Goal: Task Accomplishment & Management: Use online tool/utility

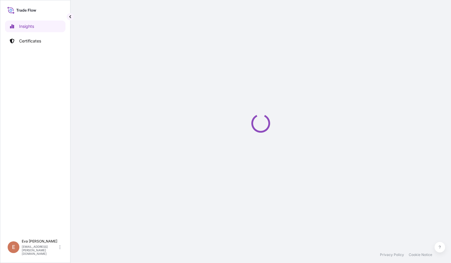
select select "2025"
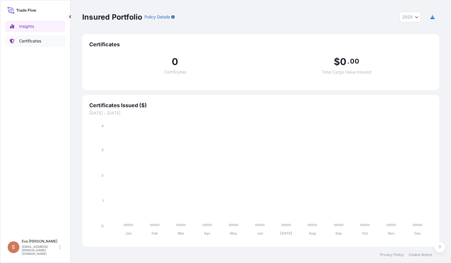
click at [33, 41] on p "Certificates" at bounding box center [30, 41] width 22 height 6
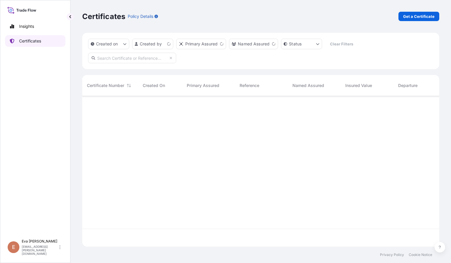
scroll to position [147, 350]
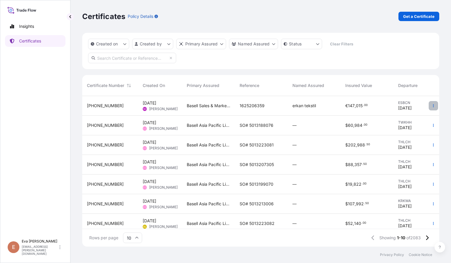
click at [433, 107] on icon "button" at bounding box center [433, 105] width 1 height 3
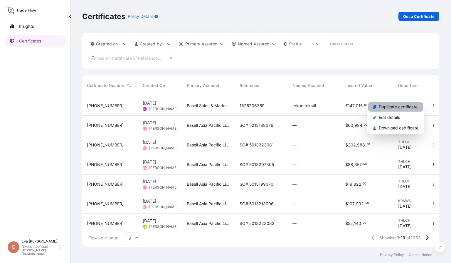
click at [384, 106] on p "Duplicate certificate" at bounding box center [397, 107] width 39 height 6
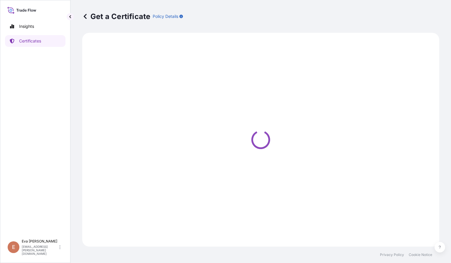
select select "Sea"
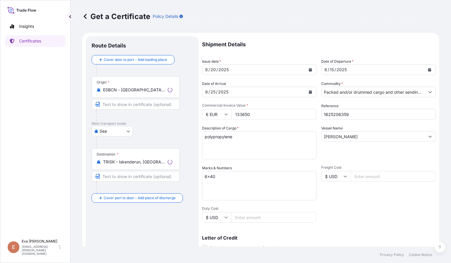
select select "32164"
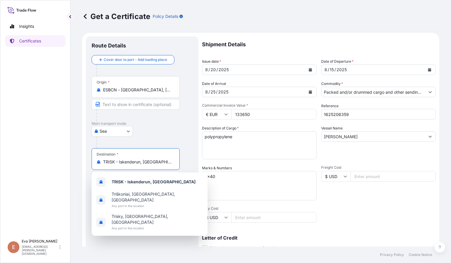
click at [161, 164] on input "TRISK - Iskenderun, Turkey" at bounding box center [137, 162] width 69 height 6
drag, startPoint x: 169, startPoint y: 163, endPoint x: 73, endPoint y: 151, distance: 96.7
click at [73, 151] on div "Get a Certificate Policy Details Route Details Cover door to port - Add loading…" at bounding box center [260, 123] width 380 height 247
click at [121, 183] on span "TRGEM - Gemlik , Turkey" at bounding box center [149, 182] width 76 height 6
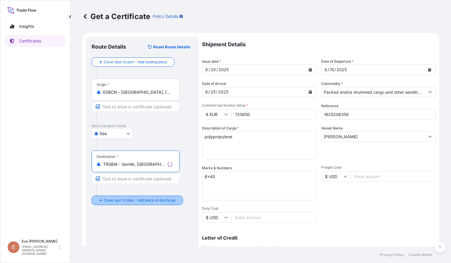
type input "TRGEM - Gemlik, Turkey"
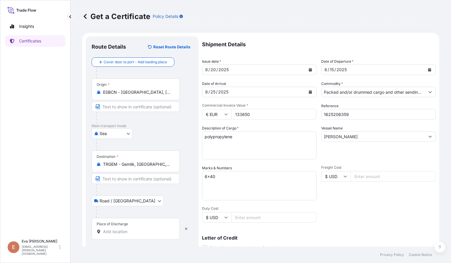
click at [112, 232] on input "Place of Discharge" at bounding box center [137, 232] width 69 height 6
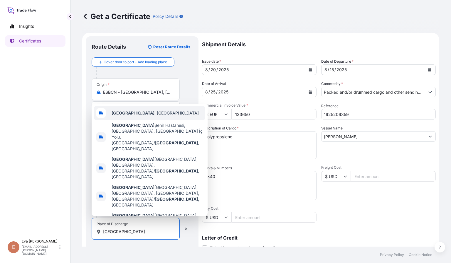
click at [125, 116] on span "Bursa , Türkiye" at bounding box center [154, 113] width 87 height 6
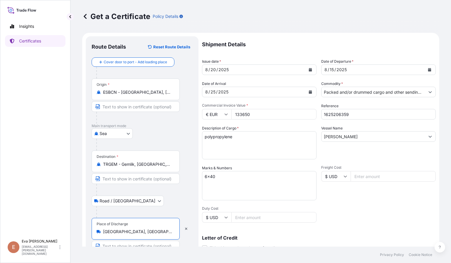
type input "Bursa, Türkiye"
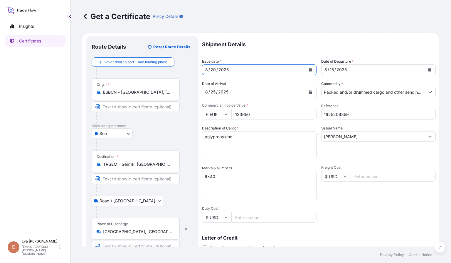
click at [297, 69] on div "8 / 20 / 2025" at bounding box center [253, 70] width 103 height 11
click at [309, 70] on icon "Calendar" at bounding box center [310, 70] width 3 height 4
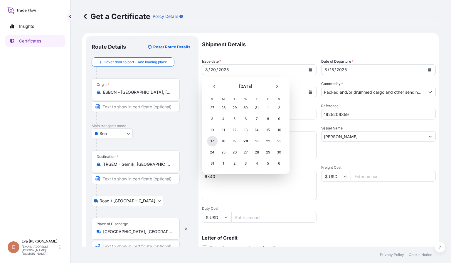
click at [211, 141] on div "17" at bounding box center [212, 141] width 11 height 11
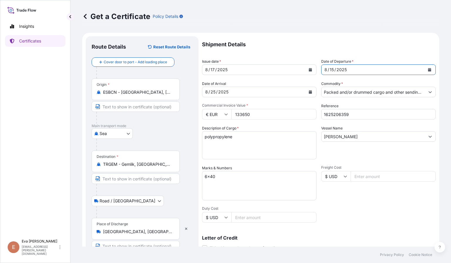
click at [424, 67] on button "Calendar" at bounding box center [428, 69] width 9 height 9
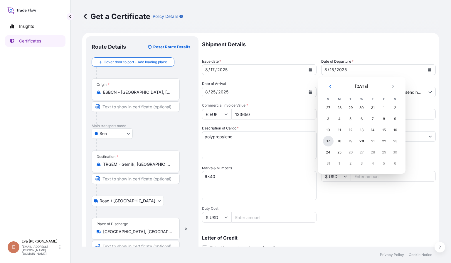
click at [327, 141] on div "17" at bounding box center [328, 141] width 11 height 11
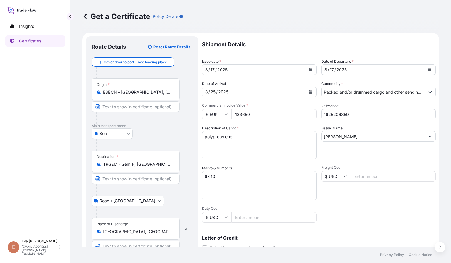
drag, startPoint x: 277, startPoint y: 117, endPoint x: 194, endPoint y: 108, distance: 84.1
click at [194, 108] on form "Route Details Reset Route Details Cover door to port - Add loading place Place …" at bounding box center [260, 184] width 357 height 303
click at [255, 94] on div "8 / 25 / 2025" at bounding box center [253, 92] width 103 height 11
click at [182, 85] on form "Route Details Reset Route Details Cover door to port - Add loading place Place …" at bounding box center [260, 184] width 357 height 303
click at [287, 91] on div "8 / 25 / 2025" at bounding box center [253, 92] width 103 height 11
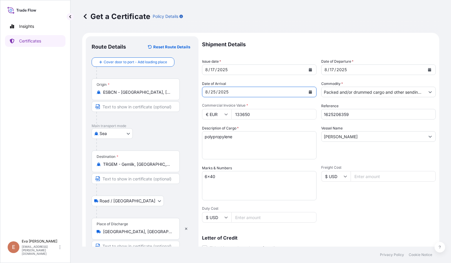
click at [185, 91] on form "Route Details Reset Route Details Cover door to port - Add loading place Place …" at bounding box center [260, 184] width 357 height 303
click at [309, 94] on icon "Calendar" at bounding box center [310, 92] width 3 height 4
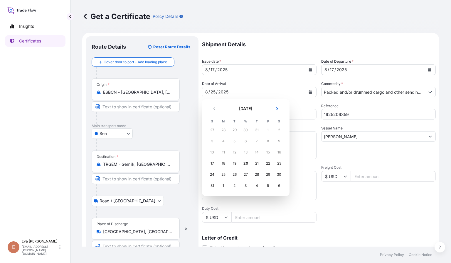
click at [223, 185] on div "1" at bounding box center [223, 186] width 11 height 11
click at [237, 185] on div "2" at bounding box center [234, 186] width 11 height 11
click at [233, 185] on div "2" at bounding box center [234, 186] width 11 height 11
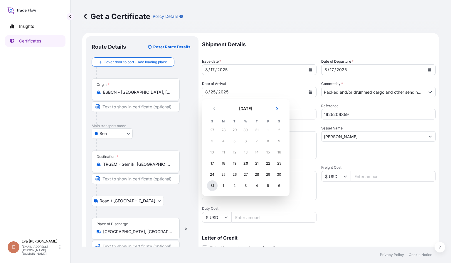
click at [211, 186] on div "31" at bounding box center [212, 186] width 11 height 11
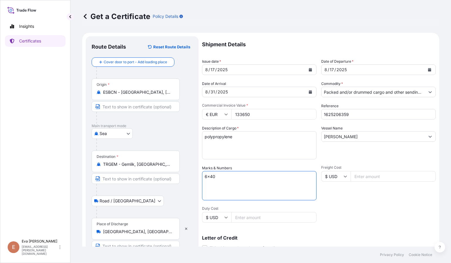
click at [211, 186] on textarea "6x40" at bounding box center [259, 185] width 114 height 29
click at [428, 94] on icon "Show suggestions" at bounding box center [430, 92] width 4 height 4
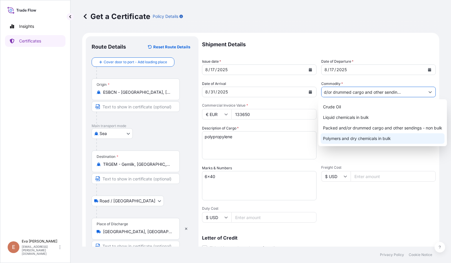
click at [355, 140] on div "Polymers and dry chemicals in bulk" at bounding box center [382, 138] width 124 height 11
type input "Polymers and dry chemicals in bulk"
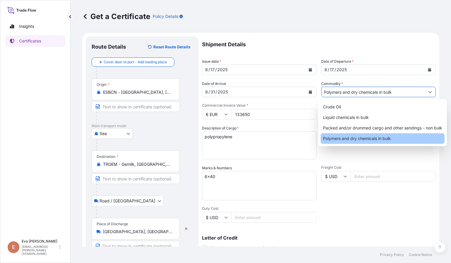
scroll to position [0, 0]
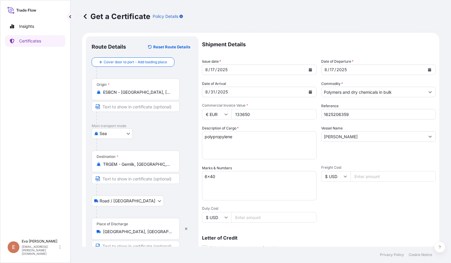
drag, startPoint x: 257, startPoint y: 114, endPoint x: 191, endPoint y: 110, distance: 66.1
click at [191, 110] on form "Route Details Reset Route Details Cover door to port - Add loading place Place …" at bounding box center [260, 184] width 357 height 303
type input "20599.32"
click at [372, 114] on input "1625206359" at bounding box center [378, 114] width 114 height 11
type input "1625206171"
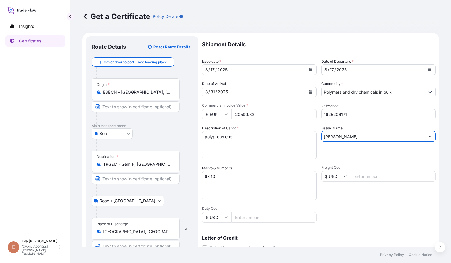
drag, startPoint x: 368, startPoint y: 138, endPoint x: 222, endPoint y: 128, distance: 146.4
click at [226, 128] on div "Shipment Details Issue date * 8 / 17 / 2025 Date of Departure * 8 / 17 / 2025 D…" at bounding box center [318, 176] width 233 height 280
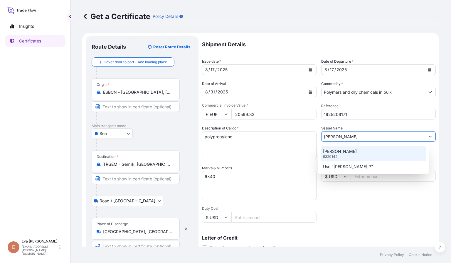
click at [356, 151] on div "ELISABETH P. 9320142" at bounding box center [373, 153] width 106 height 15
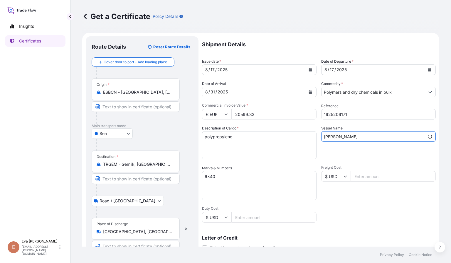
type input "ELISABETH P."
drag, startPoint x: 231, startPoint y: 178, endPoint x: 144, endPoint y: 175, distance: 86.9
click at [153, 173] on form "Route Details Reset Route Details Cover door to port - Add loading place Place …" at bounding box center [260, 184] width 357 height 303
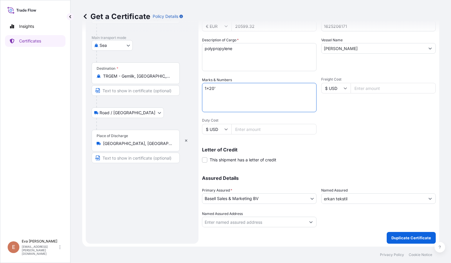
type textarea "1x20'"
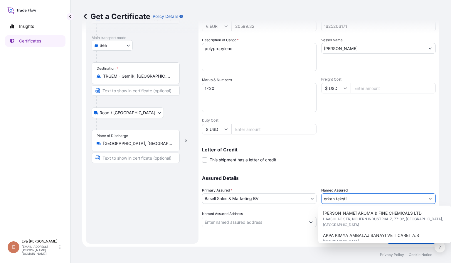
drag, startPoint x: 358, startPoint y: 198, endPoint x: 316, endPoint y: 198, distance: 41.4
click at [316, 198] on div "Assured Details Primary Assured * Basell Sales & Marketing BV Basell Poliolefin…" at bounding box center [318, 198] width 233 height 59
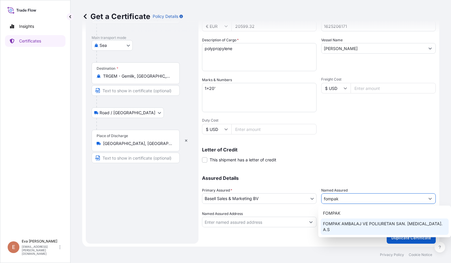
click at [337, 220] on div "FOMPAK AMBALAJ VE POLIURETAN SAN. TIC. A.S" at bounding box center [384, 227] width 128 height 16
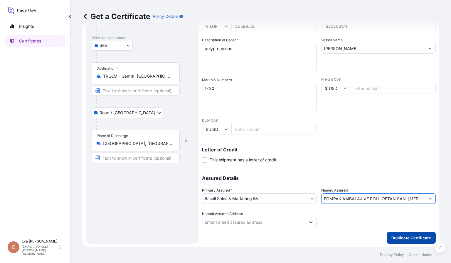
type input "FOMPAK AMBALAJ VE POLIURETAN SAN. TIC. A.S"
click at [409, 238] on p "Duplicate Certificate" at bounding box center [411, 238] width 40 height 6
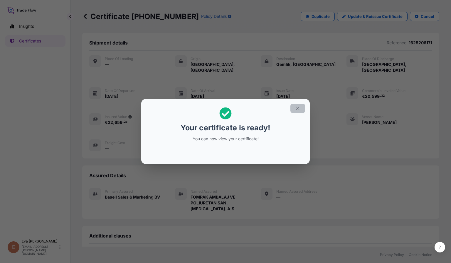
click at [298, 108] on icon "button" at bounding box center [297, 108] width 3 height 3
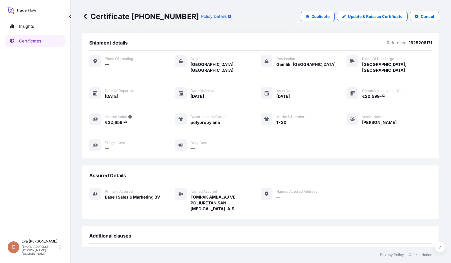
scroll to position [86, 0]
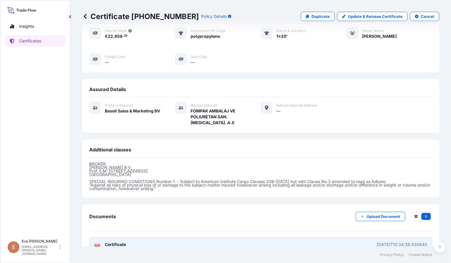
click at [95, 245] on text "PDF" at bounding box center [97, 246] width 4 height 2
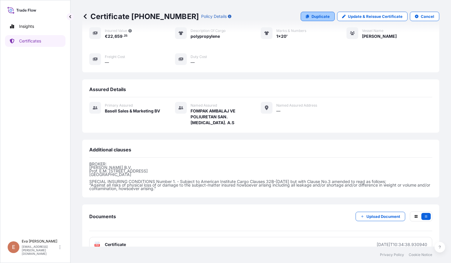
click at [320, 16] on p "Duplicate" at bounding box center [320, 16] width 18 height 6
select select "Sea"
select select "Road / Inland"
select select "32164"
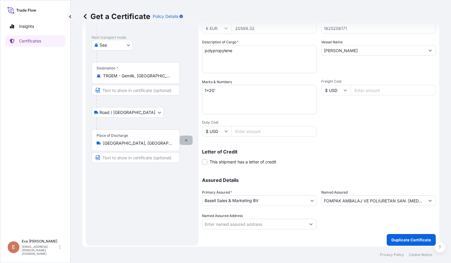
click at [186, 140] on icon "button" at bounding box center [186, 141] width 4 height 4
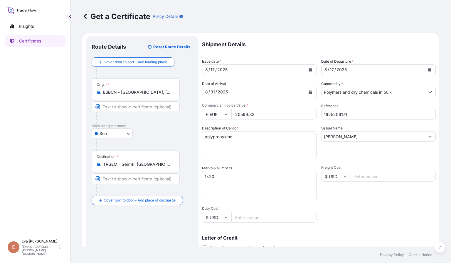
click at [413, 91] on input "Polymers and dry chemicals in bulk" at bounding box center [372, 92] width 103 height 11
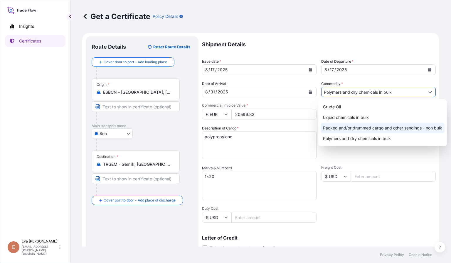
click at [393, 127] on div "Packed and/or drummed cargo and other sendings - non bulk" at bounding box center [382, 128] width 124 height 11
type input "Packed and/or drummed cargo and other sendings - non bulk"
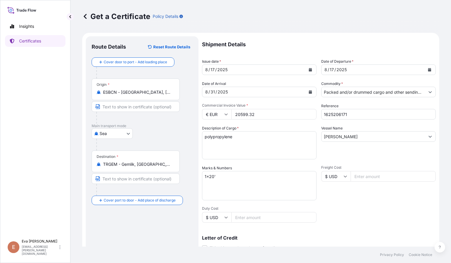
drag, startPoint x: 265, startPoint y: 112, endPoint x: 199, endPoint y: 112, distance: 66.0
click at [199, 112] on form "Route Details Reset Route Details Cover door to port - Add loading place Place …" at bounding box center [260, 184] width 357 height 303
type input "47718.00"
click at [358, 108] on div "Reference 1625206171" at bounding box center [378, 111] width 114 height 16
click at [358, 114] on input "1625206171" at bounding box center [378, 114] width 114 height 11
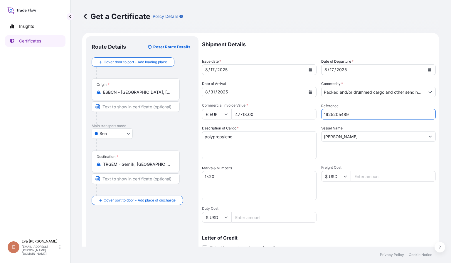
type input "1625205489"
click at [211, 177] on textarea "1x20'" at bounding box center [259, 185] width 114 height 29
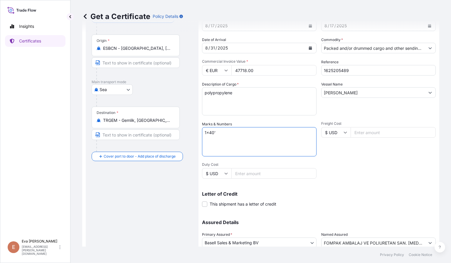
scroll to position [88, 0]
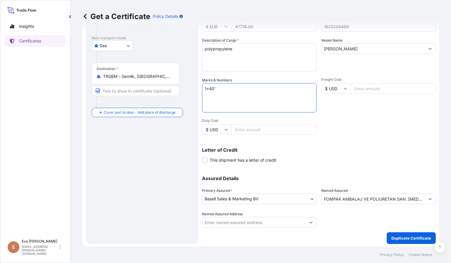
type textarea "1x40'"
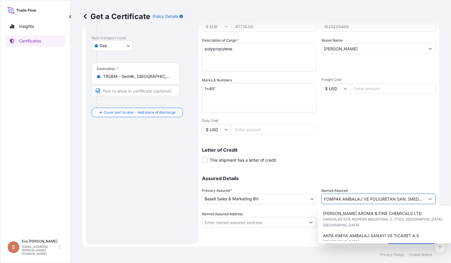
scroll to position [0, 4]
click at [425, 198] on button "Show suggestions" at bounding box center [429, 199] width 11 height 11
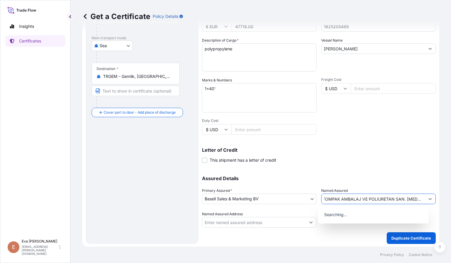
scroll to position [0, 0]
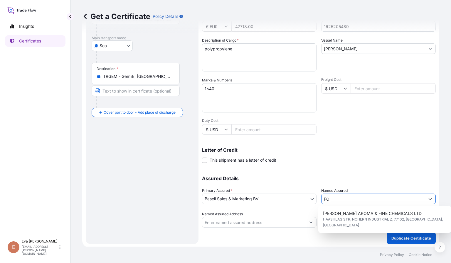
type input "F"
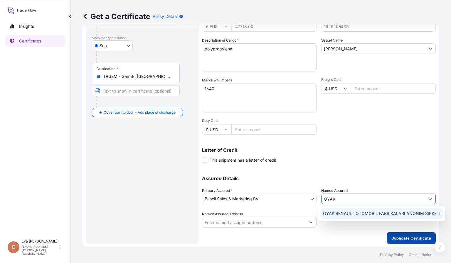
type input "OYAK"
click at [399, 240] on p "Duplicate Certificate" at bounding box center [411, 239] width 40 height 6
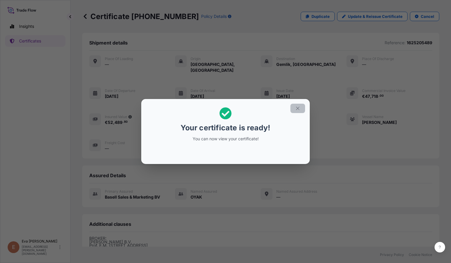
click at [300, 109] on button "button" at bounding box center [297, 108] width 15 height 9
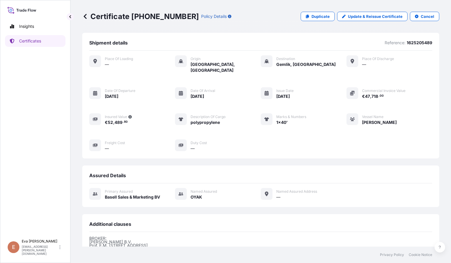
scroll to position [77, 0]
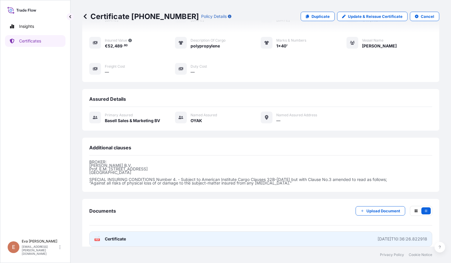
click at [99, 239] on rect at bounding box center [96, 240] width 5 height 2
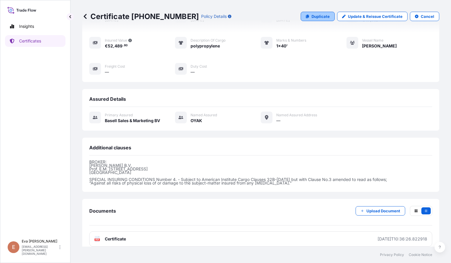
click at [321, 15] on p "Duplicate" at bounding box center [320, 16] width 18 height 6
select select "Sea"
select select "32164"
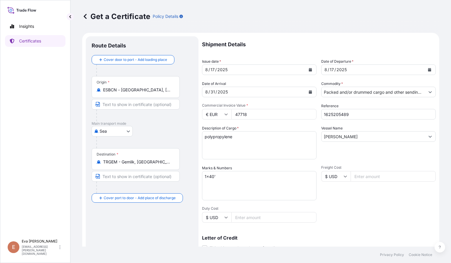
drag, startPoint x: 262, startPoint y: 113, endPoint x: 162, endPoint y: 110, distance: 100.6
click at [162, 110] on form "Route Details Cover door to port - Add loading place Place of loading Road / In…" at bounding box center [260, 184] width 357 height 303
type input "21175"
click at [365, 115] on input "1625205489" at bounding box center [378, 114] width 114 height 11
type input "1625205731"
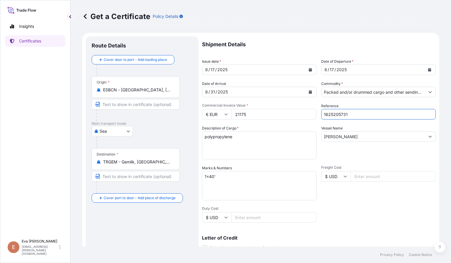
click at [209, 180] on textarea "1x40'" at bounding box center [259, 185] width 114 height 29
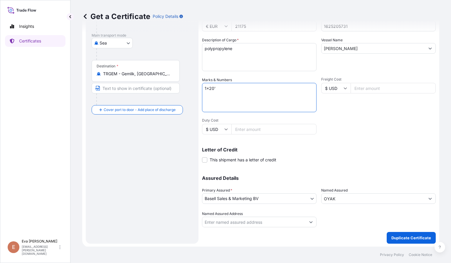
type textarea "1x20'"
click at [412, 197] on input "OYAK" at bounding box center [372, 199] width 103 height 11
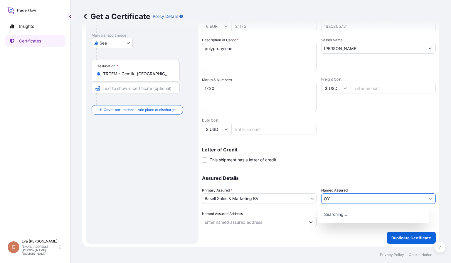
type input "O"
click at [365, 222] on div at bounding box center [378, 219] width 114 height 16
click at [367, 200] on input "ULTRA PLASTIK" at bounding box center [372, 199] width 103 height 11
click at [366, 213] on span "ULTRA PLASTIK BOYA VE KIMYA" at bounding box center [355, 214] width 65 height 6
type input "ULTRA PLASTIK BOYA VE KIMYA"
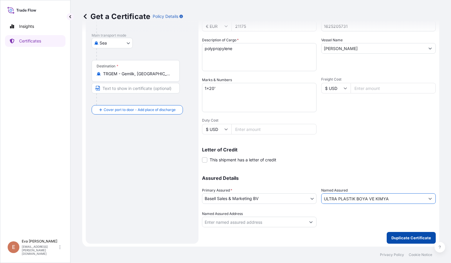
click at [405, 237] on p "Duplicate Certificate" at bounding box center [411, 238] width 40 height 6
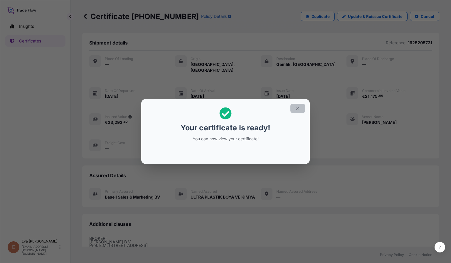
click at [298, 109] on icon "button" at bounding box center [297, 108] width 5 height 5
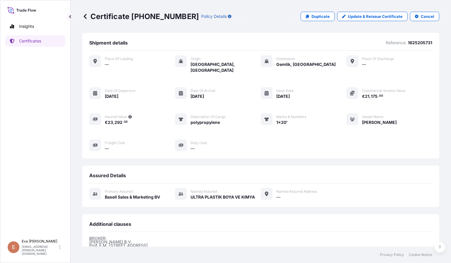
scroll to position [77, 0]
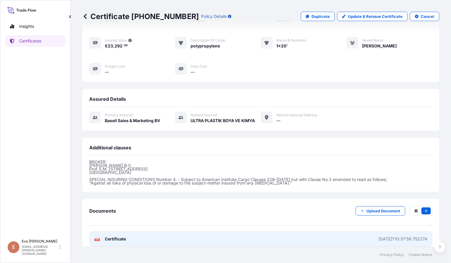
click at [98, 239] on text "PDF" at bounding box center [97, 240] width 4 height 2
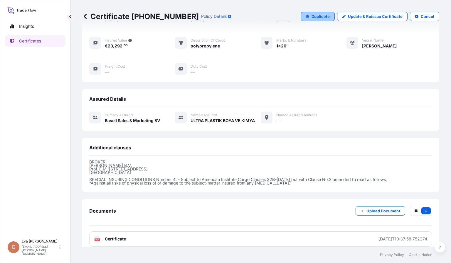
click at [320, 15] on p "Duplicate" at bounding box center [320, 16] width 18 height 6
select select "Sea"
select select "32164"
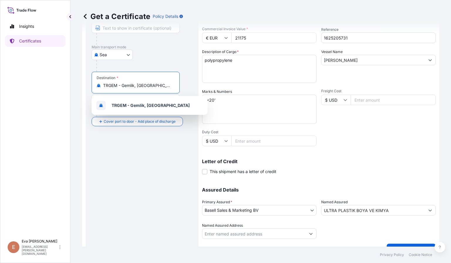
drag, startPoint x: 166, startPoint y: 87, endPoint x: 50, endPoint y: 87, distance: 115.9
click at [50, 87] on div "Insights Certificates E Eva Saenz eva.saenz@bdpint.com Get a Certificate Policy…" at bounding box center [225, 131] width 451 height 263
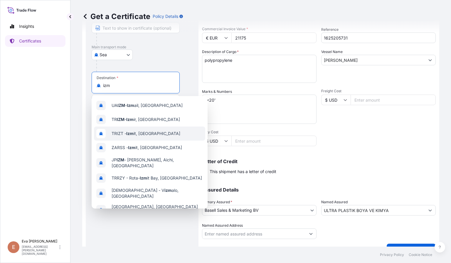
click at [116, 134] on span "TRIZT - Izm it, Turkey" at bounding box center [145, 134] width 69 height 6
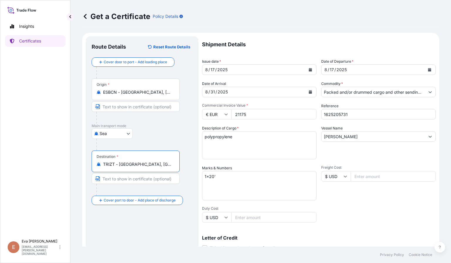
type input "TRIZT - Izmit, Turkey"
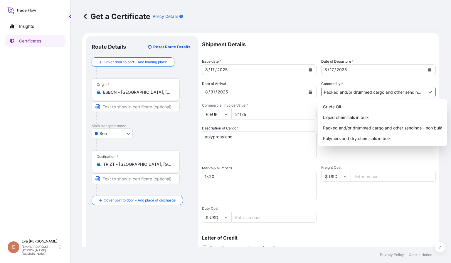
click at [358, 93] on input "Packed and/or drummed cargo and other sendings - non bulk" at bounding box center [372, 92] width 103 height 11
click at [376, 140] on div "Polymers and dry chemicals in bulk" at bounding box center [382, 138] width 124 height 11
type input "Polymers and dry chemicals in bulk"
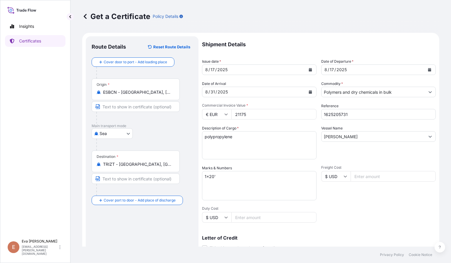
drag, startPoint x: 267, startPoint y: 117, endPoint x: 153, endPoint y: 116, distance: 113.2
click at [153, 115] on form "Route Details Reset Route Details Cover door to port - Add loading place Place …" at bounding box center [260, 184] width 357 height 303
type input "33392.96"
click at [366, 114] on input "1625205731" at bounding box center [378, 114] width 114 height 11
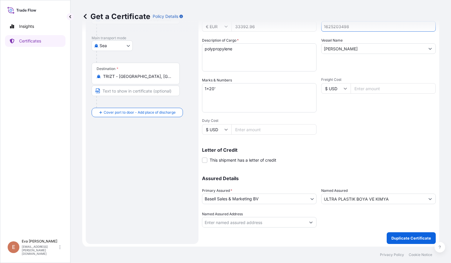
type input "1625203498"
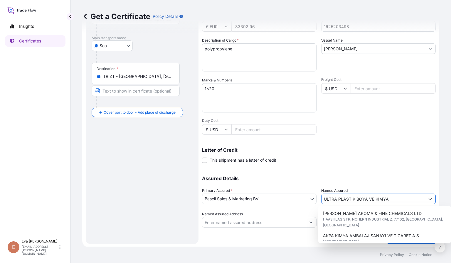
drag, startPoint x: 399, startPoint y: 195, endPoint x: 257, endPoint y: 196, distance: 142.5
click at [257, 196] on div "Assured Details Primary Assured * Basell Sales & Marketing BV Basell Poliolefin…" at bounding box center [318, 198] width 233 height 59
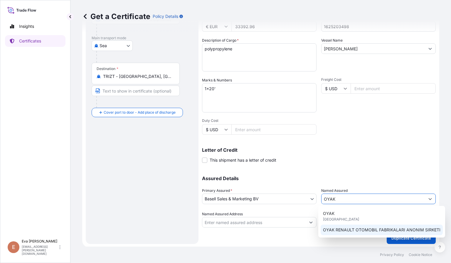
click at [342, 230] on span "OYAK RENAULT OTOMOBIL FABRIKALARI ANONIM SIRKETI" at bounding box center [381, 230] width 117 height 6
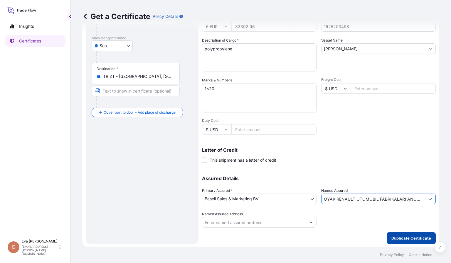
type input "OYAK RENAULT OTOMOBIL FABRIKALARI ANONIM SIRKETI"
click at [396, 240] on p "Duplicate Certificate" at bounding box center [411, 239] width 40 height 6
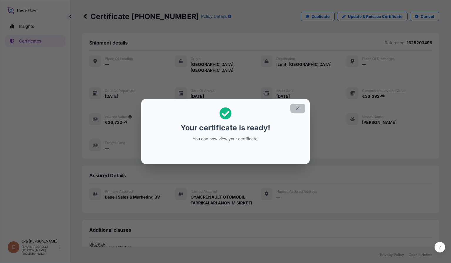
click at [300, 105] on button "button" at bounding box center [297, 108] width 15 height 9
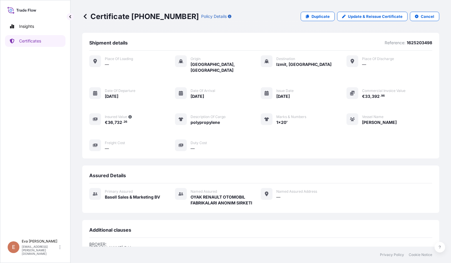
scroll to position [86, 0]
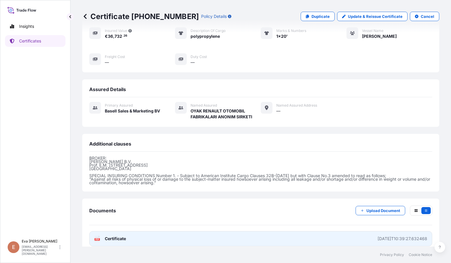
click at [97, 239] on text "PDF" at bounding box center [97, 240] width 4 height 2
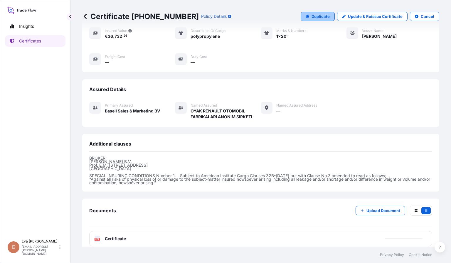
click at [322, 15] on p "Duplicate" at bounding box center [320, 16] width 18 height 6
select select "Sea"
select select "32164"
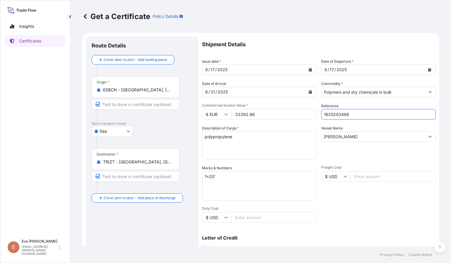
click at [371, 119] on input "1625203498" at bounding box center [378, 114] width 114 height 11
type input "1625204099"
drag, startPoint x: 261, startPoint y: 112, endPoint x: 76, endPoint y: 90, distance: 186.4
click at [76, 90] on div "Get a Certificate Policy Details Route Details Cover door to port - Add loading…" at bounding box center [260, 123] width 380 height 247
type input "25707.00"
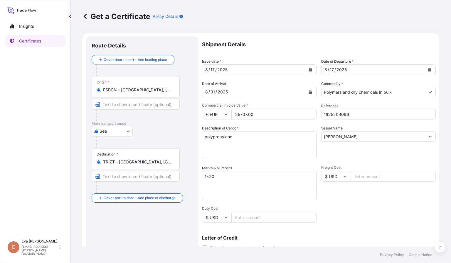
click at [387, 203] on div "Shipment Details Issue date * 8 / 17 / 2025 Date of Departure * 8 / 17 / 2025 D…" at bounding box center [318, 176] width 233 height 280
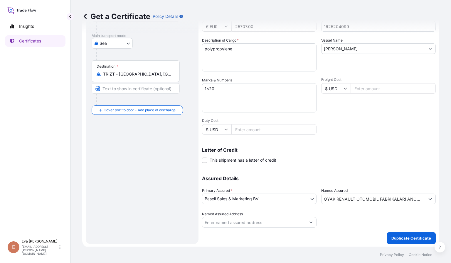
scroll to position [88, 0]
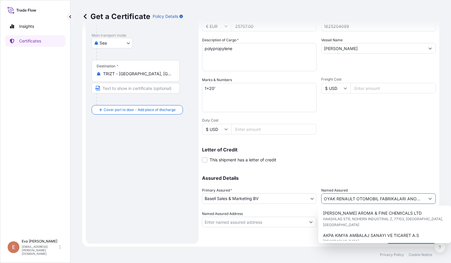
click at [424, 197] on button "Show suggestions" at bounding box center [429, 199] width 11 height 11
drag, startPoint x: 416, startPoint y: 196, endPoint x: 246, endPoint y: 204, distance: 170.0
click at [246, 204] on div "Assured Details Primary Assured * Basell Sales & Marketing BV Basell Poliolefin…" at bounding box center [318, 198] width 233 height 59
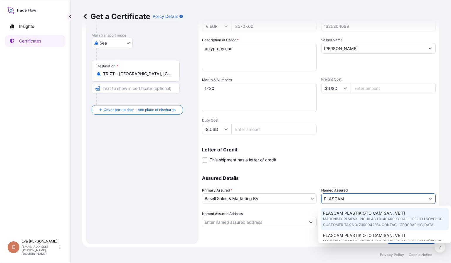
click at [341, 217] on span "MADENBAYIRI MEVKII NO:10 48 TR-40400 KOCAELI-PELITLI KÖYÜ-GE CUSTOMER TAX NO: 7…" at bounding box center [384, 222] width 123 height 12
type input "PLASCAM PLASTIK OTO CAM SAN. VE TI"
type input "MADENBAYIRI MEVKII NO:10 48TR-40400 KOCAELI-PELITLI KÖYÜ-GECUSTOMER TAX NO: 730…"
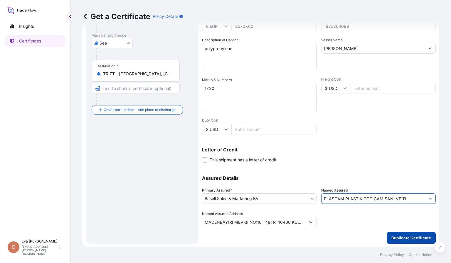
type input "PLASCAM PLASTIK OTO CAM SAN. VE TI"
click at [398, 239] on p "Duplicate Certificate" at bounding box center [411, 238] width 40 height 6
type input "MADENBAYIRI MEVKII NO:10 48TR-40400 KOCAELI-PELITLI KÖYÜ-GECUSTOMER TAX NO: 730…"
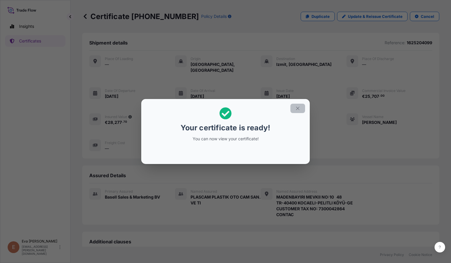
click at [299, 108] on icon "button" at bounding box center [297, 108] width 5 height 5
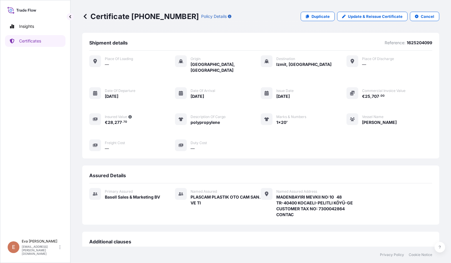
scroll to position [98, 0]
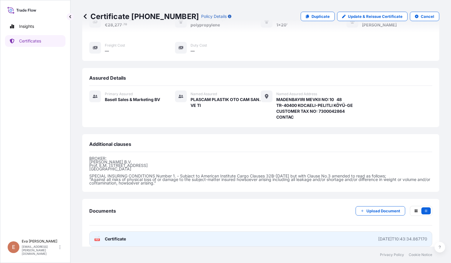
click at [97, 239] on text "PDF" at bounding box center [97, 240] width 4 height 2
